Goal: Navigation & Orientation: Find specific page/section

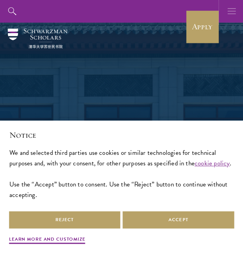
click at [227, 14] on button "button" at bounding box center [232, 11] width 23 height 23
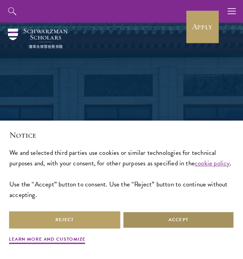
click at [141, 218] on button "Accept" at bounding box center [179, 220] width 112 height 18
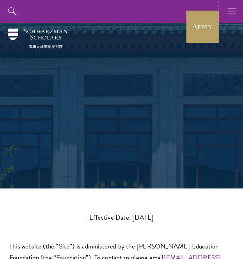
click at [232, 10] on icon "button" at bounding box center [232, 11] width 9 height 23
click at [229, 14] on icon "button" at bounding box center [232, 11] width 9 height 23
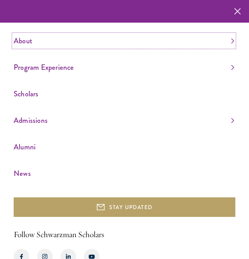
click at [79, 40] on link "About" at bounding box center [124, 40] width 221 height 13
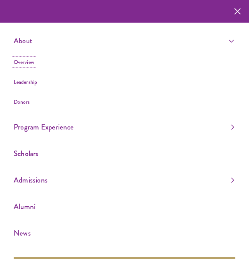
click at [26, 65] on link "Overview" at bounding box center [24, 62] width 21 height 8
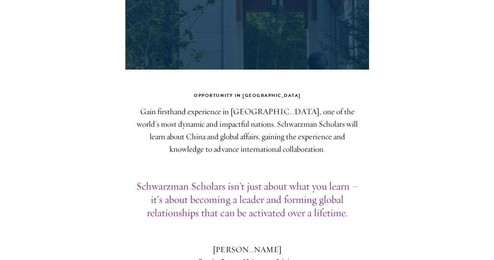
scroll to position [120, 0]
